Goal: Transaction & Acquisition: Purchase product/service

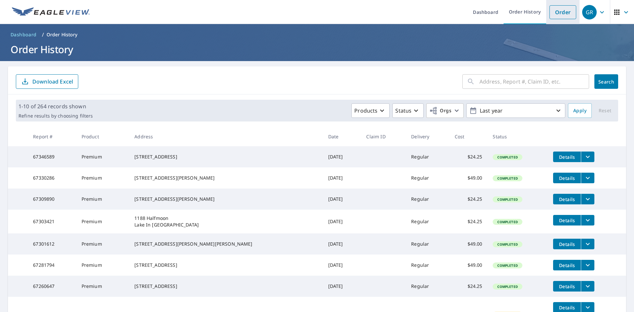
click at [555, 11] on link "Order" at bounding box center [563, 12] width 27 height 14
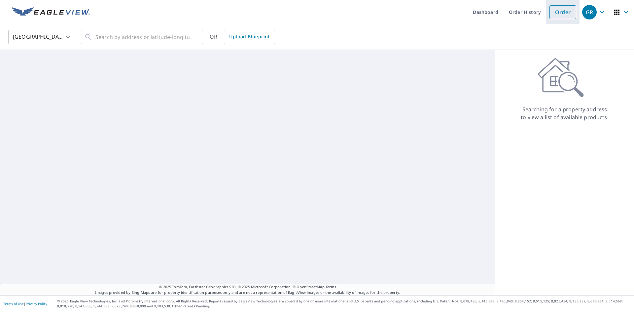
click at [557, 13] on link "Order" at bounding box center [563, 12] width 27 height 14
click at [560, 13] on link "Order" at bounding box center [563, 12] width 27 height 14
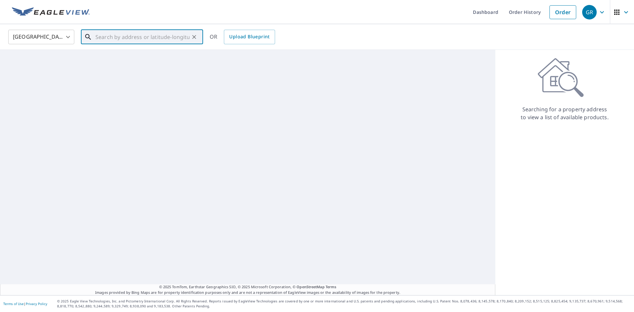
click at [107, 35] on input "text" at bounding box center [142, 37] width 94 height 18
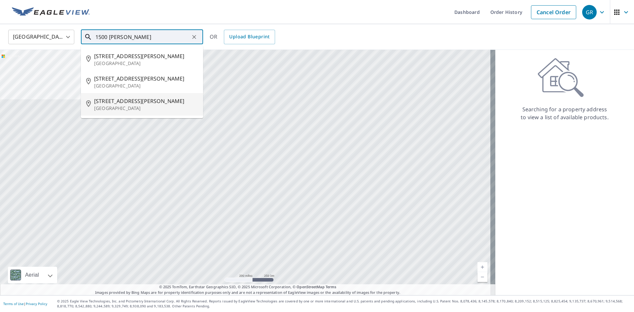
click at [117, 104] on span "[STREET_ADDRESS][PERSON_NAME]" at bounding box center [146, 101] width 104 height 8
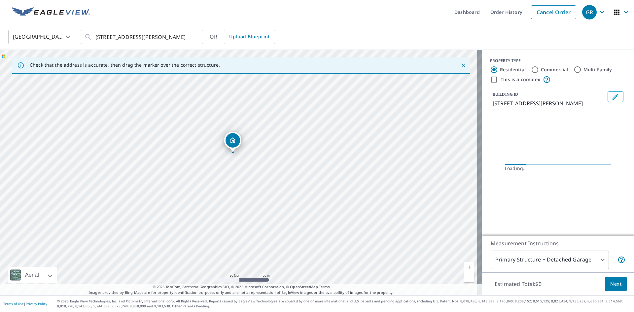
drag, startPoint x: 193, startPoint y: 172, endPoint x: 232, endPoint y: 168, distance: 39.2
click at [232, 168] on div "[STREET_ADDRESS][PERSON_NAME]" at bounding box center [241, 172] width 482 height 245
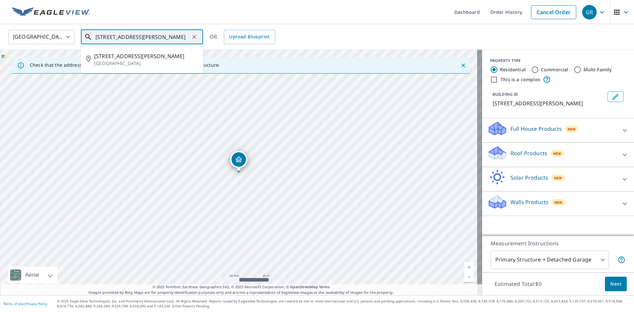
click at [102, 36] on input "[STREET_ADDRESS][PERSON_NAME]" at bounding box center [142, 37] width 94 height 18
type input "[STREET_ADDRESS][PERSON_NAME]"
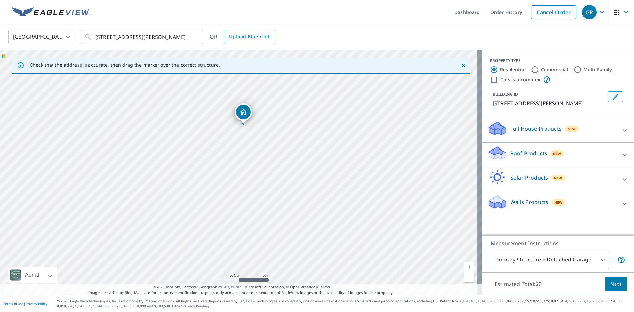
drag, startPoint x: 305, startPoint y: 230, endPoint x: 282, endPoint y: 169, distance: 65.4
click at [282, 169] on div "[STREET_ADDRESS][PERSON_NAME]" at bounding box center [241, 172] width 482 height 245
click at [531, 67] on input "Commercial" at bounding box center [535, 70] width 8 height 8
radio input "true"
type input "4"
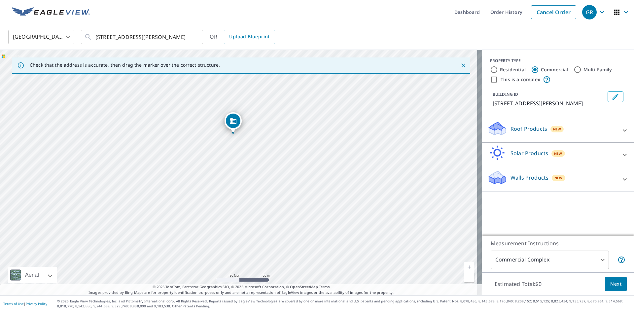
drag, startPoint x: 319, startPoint y: 206, endPoint x: 313, endPoint y: 167, distance: 39.0
click at [313, 167] on div "[STREET_ADDRESS][PERSON_NAME]" at bounding box center [241, 172] width 482 height 245
click at [585, 128] on div "Roof Products New" at bounding box center [551, 130] width 129 height 19
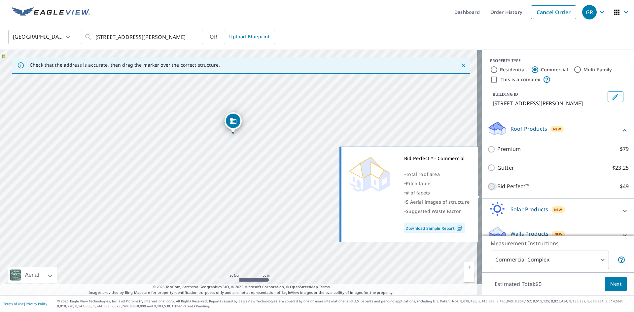
click at [488, 191] on input "Bid Perfect™ $49" at bounding box center [492, 187] width 10 height 8
checkbox input "true"
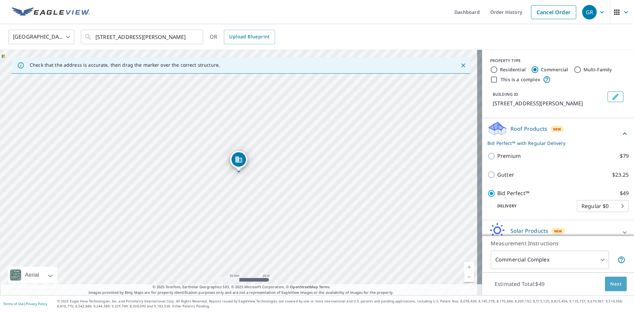
click at [612, 284] on span "Next" at bounding box center [615, 284] width 11 height 8
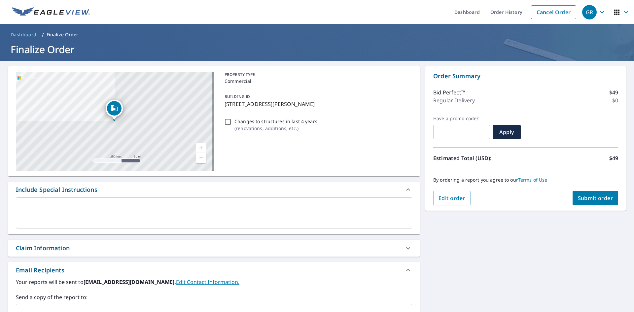
click at [598, 196] on span "Submit order" at bounding box center [595, 198] width 35 height 7
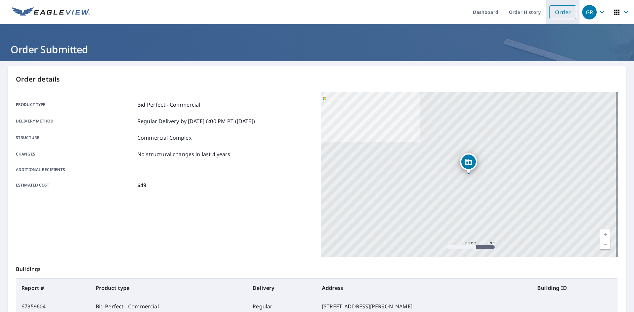
click at [562, 14] on link "Order" at bounding box center [563, 12] width 27 height 14
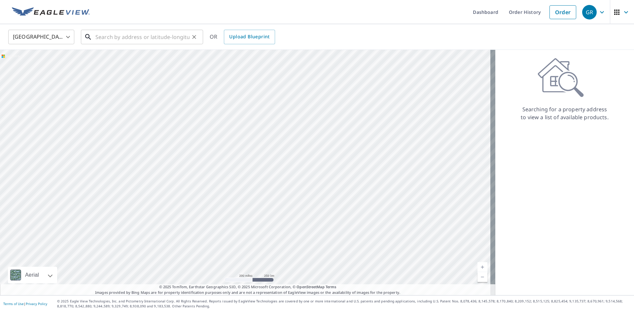
click at [111, 38] on input "text" at bounding box center [142, 37] width 94 height 18
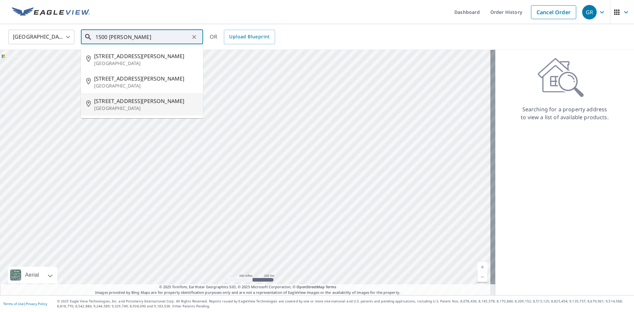
click at [117, 102] on span "[STREET_ADDRESS][PERSON_NAME]" at bounding box center [146, 101] width 104 height 8
type input "[STREET_ADDRESS][PERSON_NAME]"
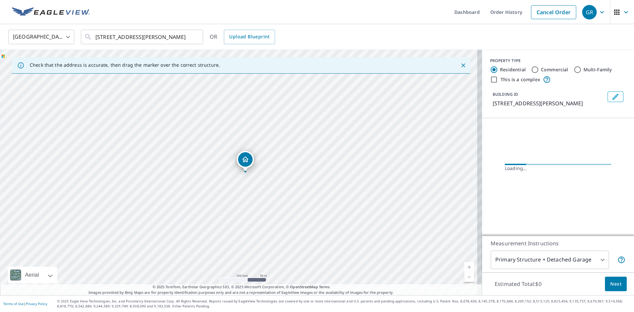
click at [533, 67] on input "Commercial" at bounding box center [535, 70] width 8 height 8
radio input "true"
type input "4"
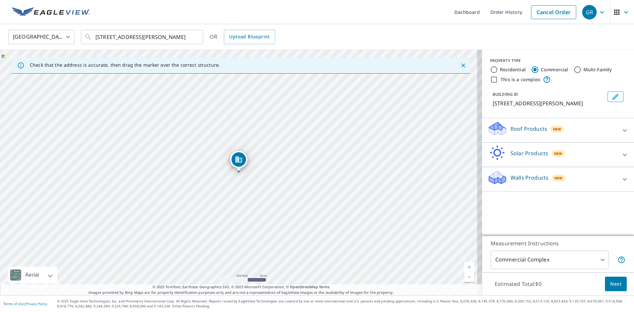
click at [531, 135] on div "Roof Products New" at bounding box center [551, 130] width 129 height 19
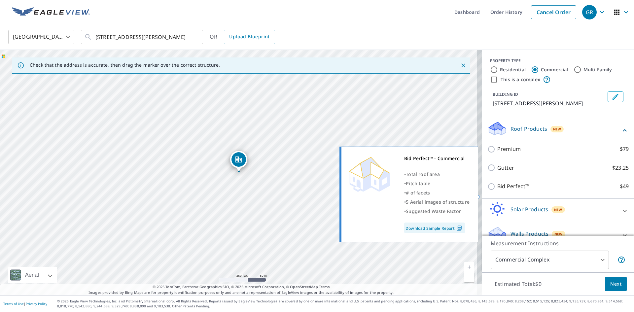
click at [497, 191] on p "Bid Perfect™" at bounding box center [513, 186] width 32 height 8
click at [496, 191] on input "Bid Perfect™ $49" at bounding box center [492, 187] width 10 height 8
checkbox input "true"
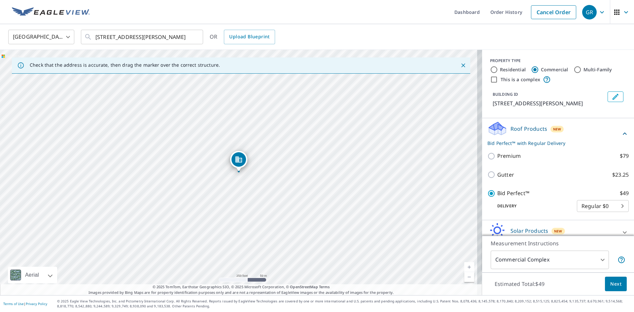
click at [611, 285] on span "Next" at bounding box center [615, 284] width 11 height 8
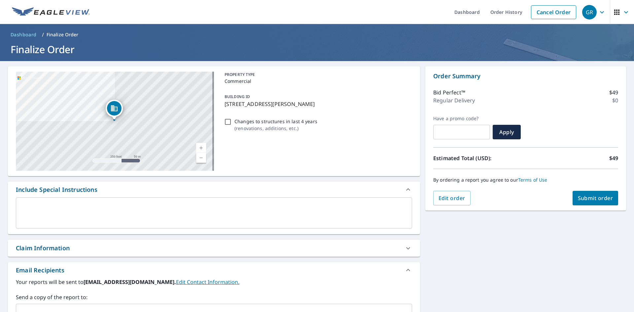
click at [588, 197] on span "Submit order" at bounding box center [595, 198] width 35 height 7
